Goal: Book appointment/travel/reservation

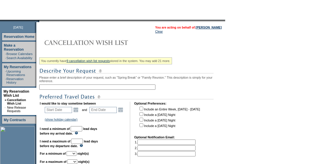
scroll to position [55, 0]
click at [79, 111] on link "Open the calendar popup." at bounding box center [76, 109] width 6 height 6
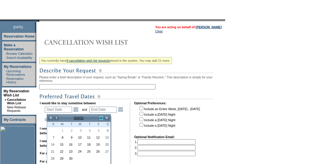
click at [102, 118] on link ">" at bounding box center [101, 118] width 6 height 6
drag, startPoint x: 102, startPoint y: 118, endPoint x: 125, endPoint y: 140, distance: 31.7
click at [125, 140] on td "I would like to stay sometime between Start Date Open the calendar popup. and E…" at bounding box center [83, 132] width 86 height 62
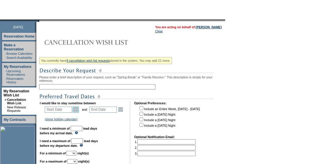
click at [78, 111] on link "Open the calendar popup." at bounding box center [76, 109] width 6 height 6
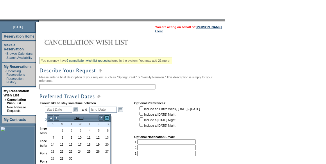
click at [108, 118] on link ">>" at bounding box center [107, 118] width 6 height 6
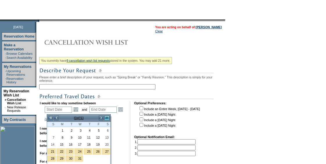
click at [108, 118] on link ">>" at bounding box center [107, 118] width 6 height 6
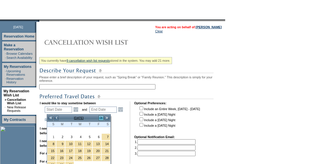
scroll to position [80, 0]
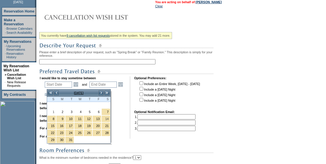
click at [122, 117] on td "I would like to stay sometime between Start Date Open the calendar popup. and E…" at bounding box center [83, 107] width 86 height 62
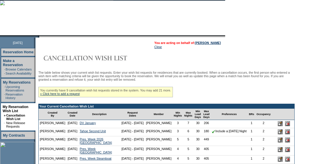
scroll to position [65, 0]
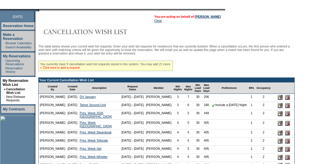
click at [80, 69] on link "» Click here to add a request" at bounding box center [60, 67] width 40 height 3
